Goal: Find specific fact: Find specific page/section

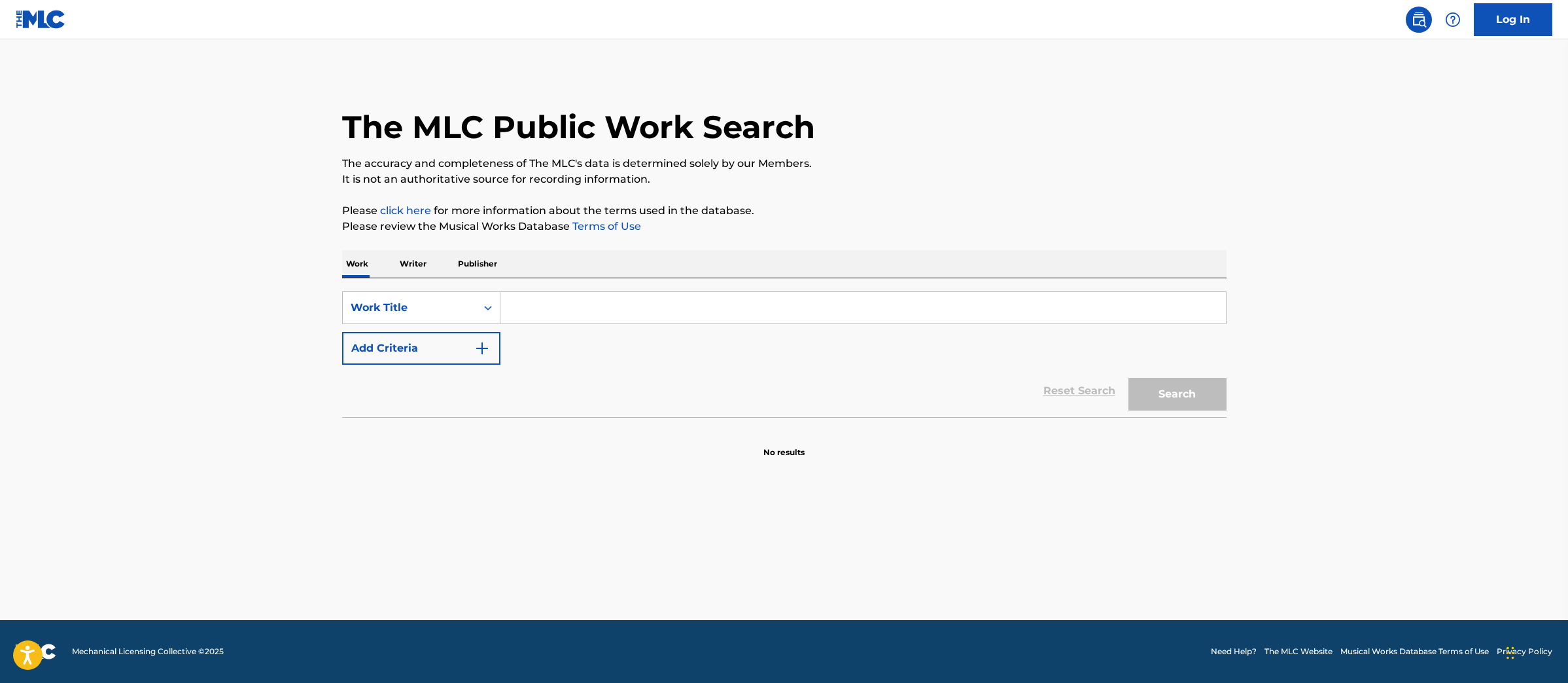
click at [405, 256] on p "Writer" at bounding box center [413, 263] width 35 height 27
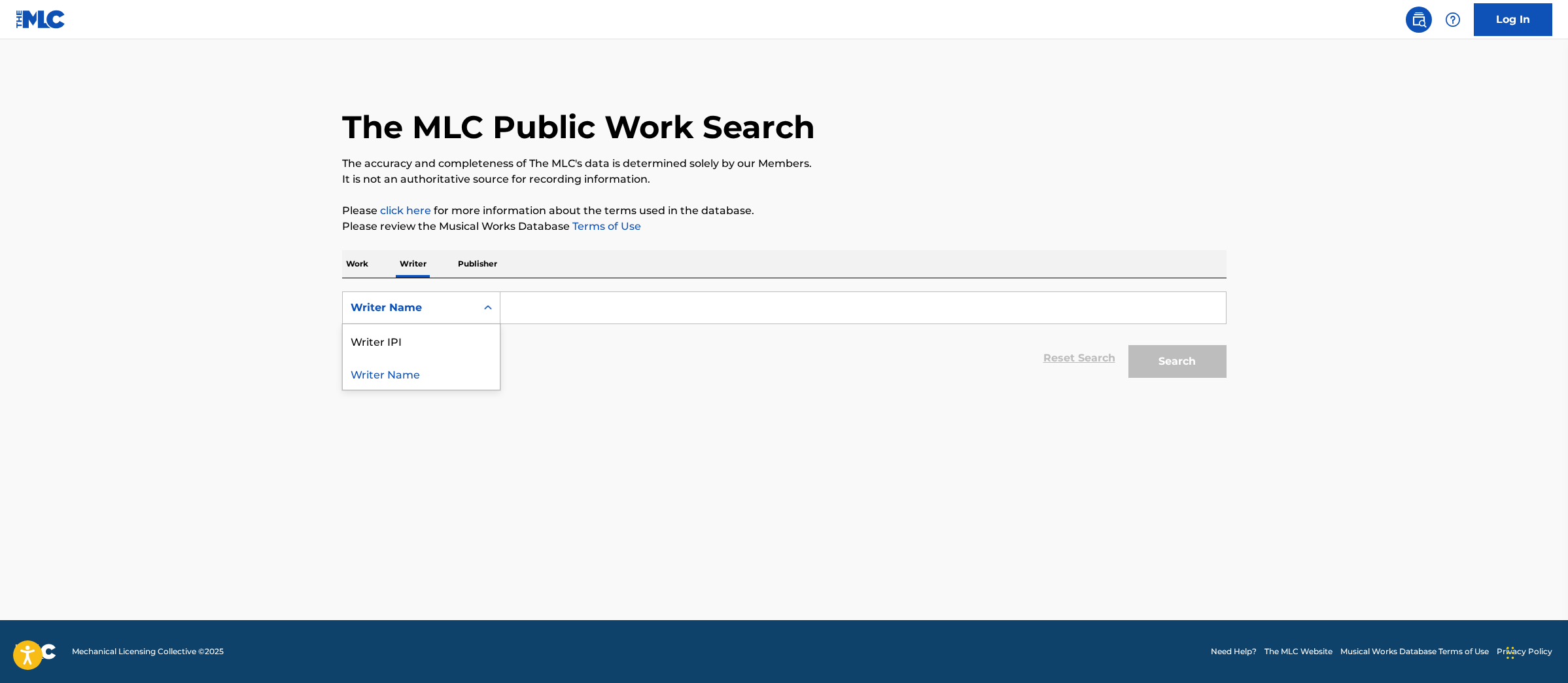
click at [407, 301] on div "Writer Name" at bounding box center [409, 307] width 118 height 16
click at [429, 337] on div "Writer IPI" at bounding box center [421, 341] width 157 height 33
click at [532, 304] on input "Search Form" at bounding box center [863, 308] width 725 height 31
click at [464, 314] on div "Writer IPI" at bounding box center [409, 307] width 118 height 16
click at [441, 337] on div "Writer Name" at bounding box center [421, 341] width 157 height 33
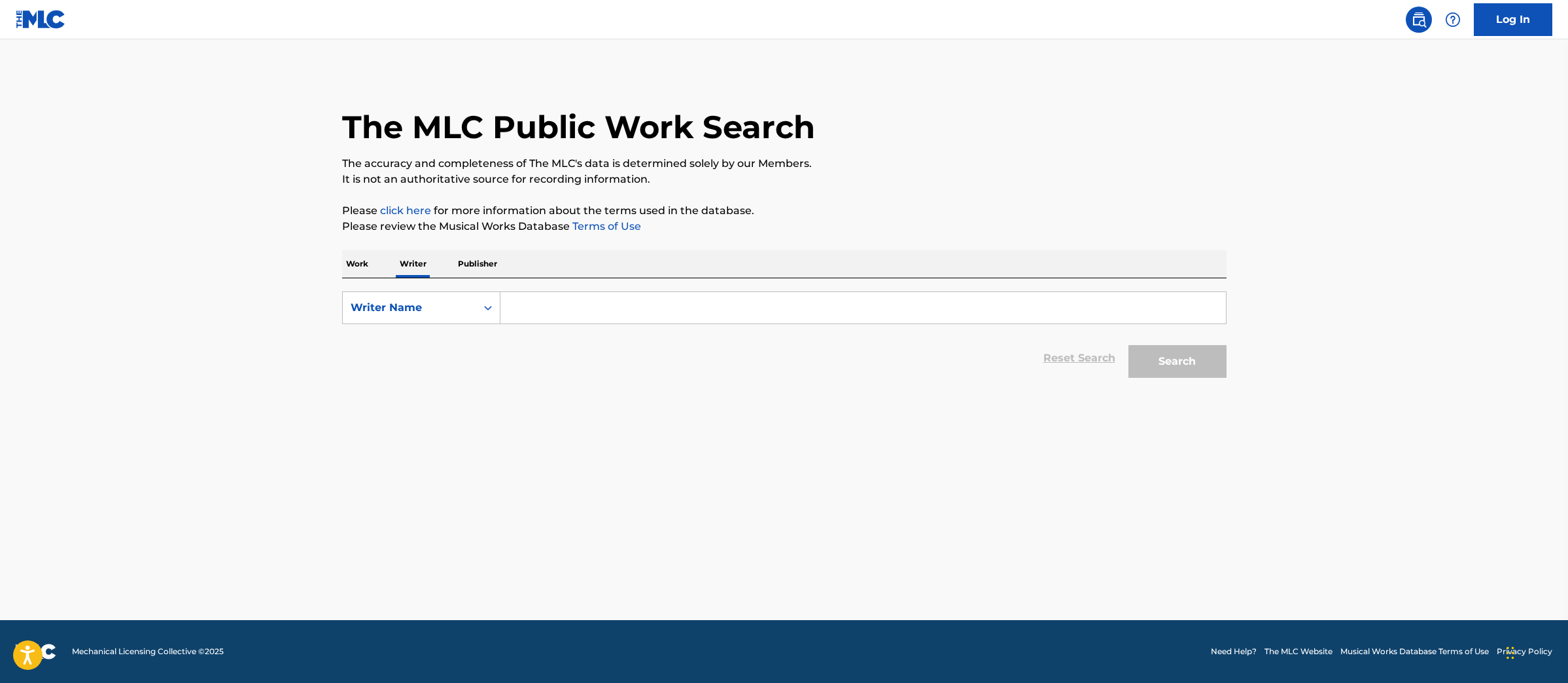
click at [544, 315] on input "Search Form" at bounding box center [863, 308] width 725 height 31
click at [622, 303] on input "Search Form" at bounding box center [863, 308] width 725 height 31
